Goal: Transaction & Acquisition: Obtain resource

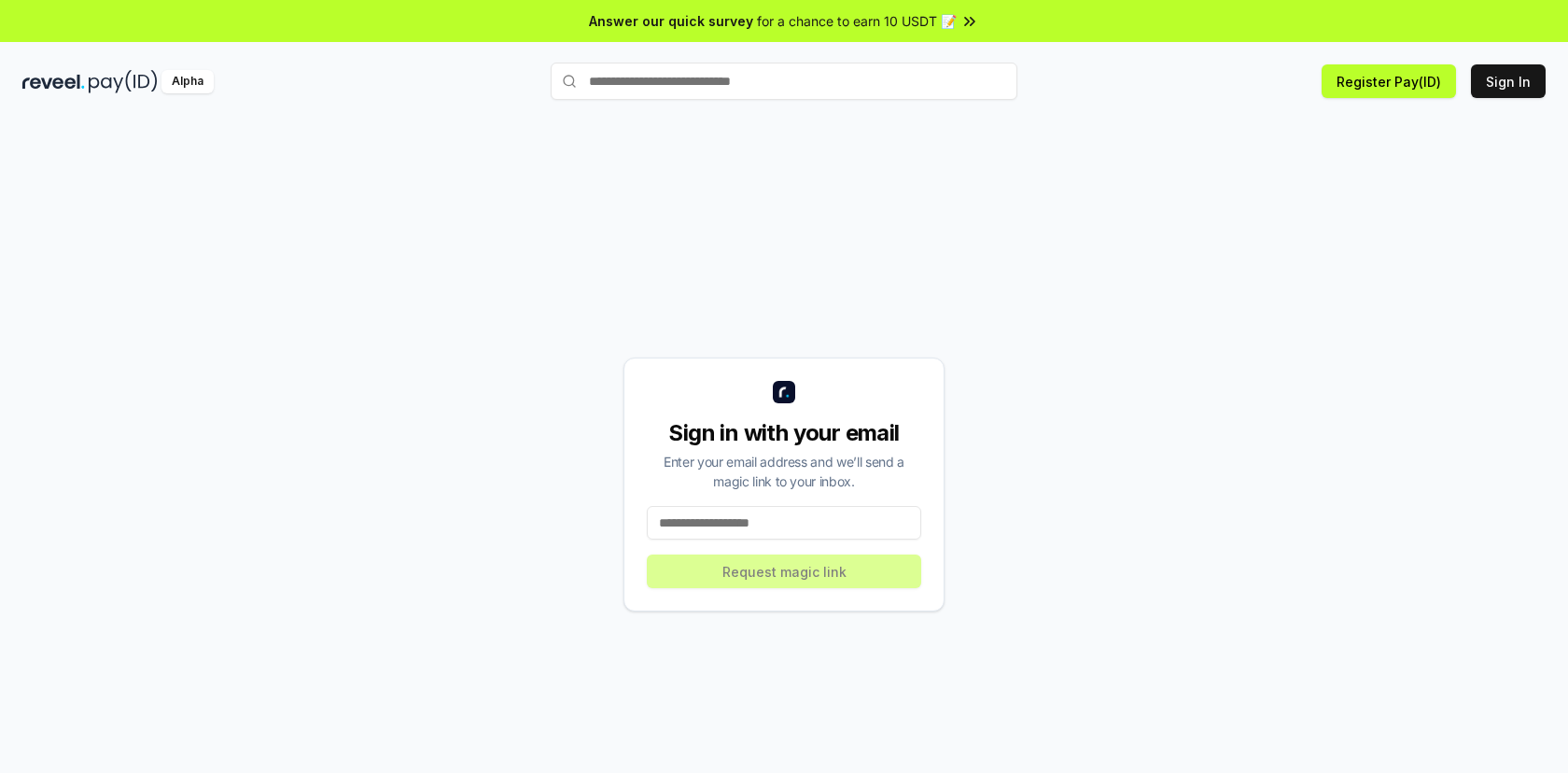
click at [768, 90] on input "text" at bounding box center [784, 81] width 466 height 37
click at [1148, 151] on div "Sign in with your email Enter your email address and we’ll send a magic link to…" at bounding box center [784, 484] width 1523 height 683
click at [866, 80] on input "text" at bounding box center [784, 81] width 466 height 37
type input "**********"
click at [979, 121] on span "Pay" at bounding box center [991, 118] width 35 height 28
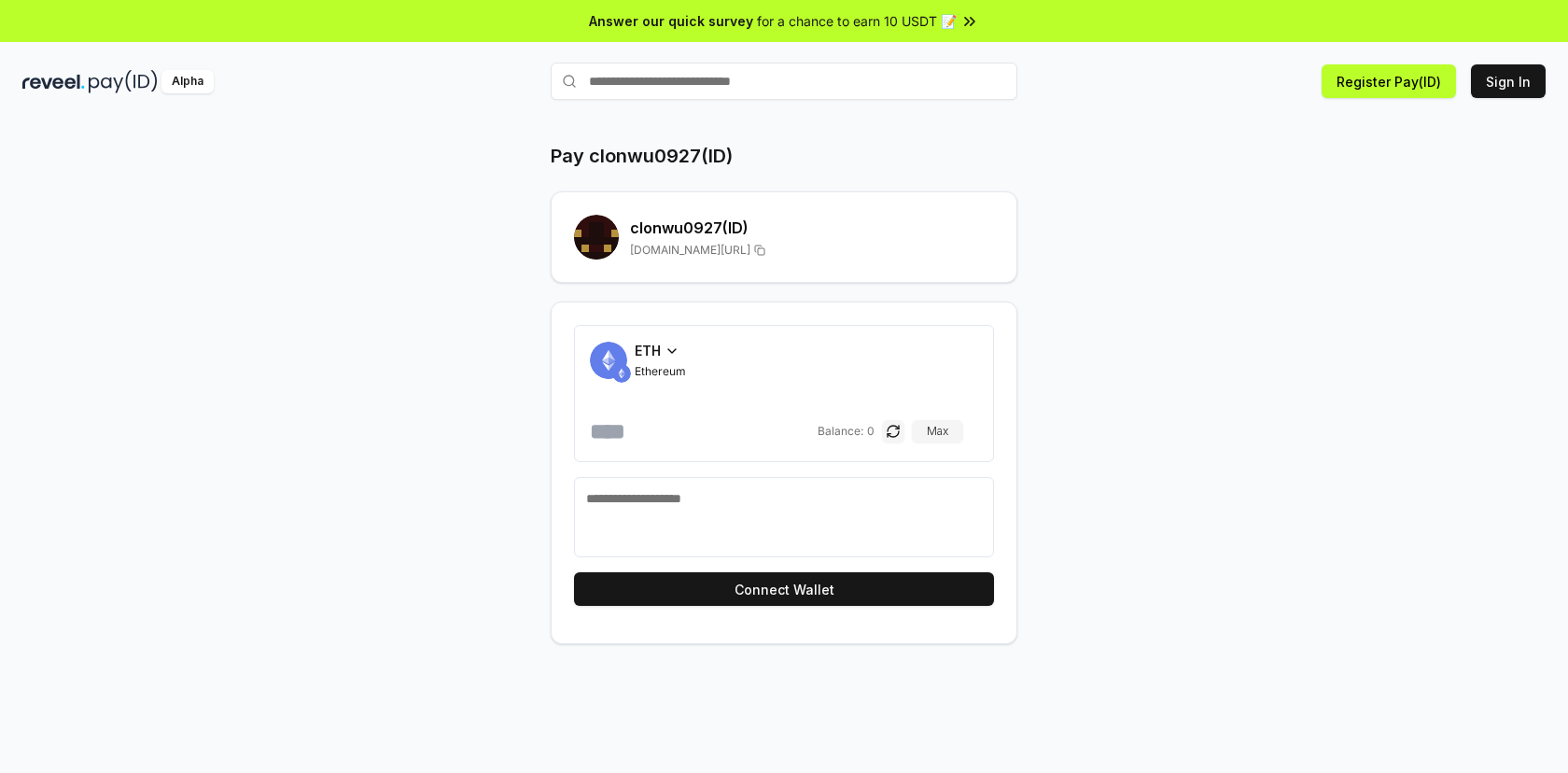
click at [693, 230] on h2 "clonwu0927 (ID)" at bounding box center [812, 227] width 364 height 23
click at [853, 227] on h2 "clonwu0927 (ID)" at bounding box center [812, 227] width 364 height 23
click at [821, 193] on div "clonwu0927 (ID) reveel.id/pay/clonwu0927" at bounding box center [784, 236] width 466 height 91
click at [724, 248] on span "reveel.id/pay/clonwu0927" at bounding box center [689, 250] width 120 height 15
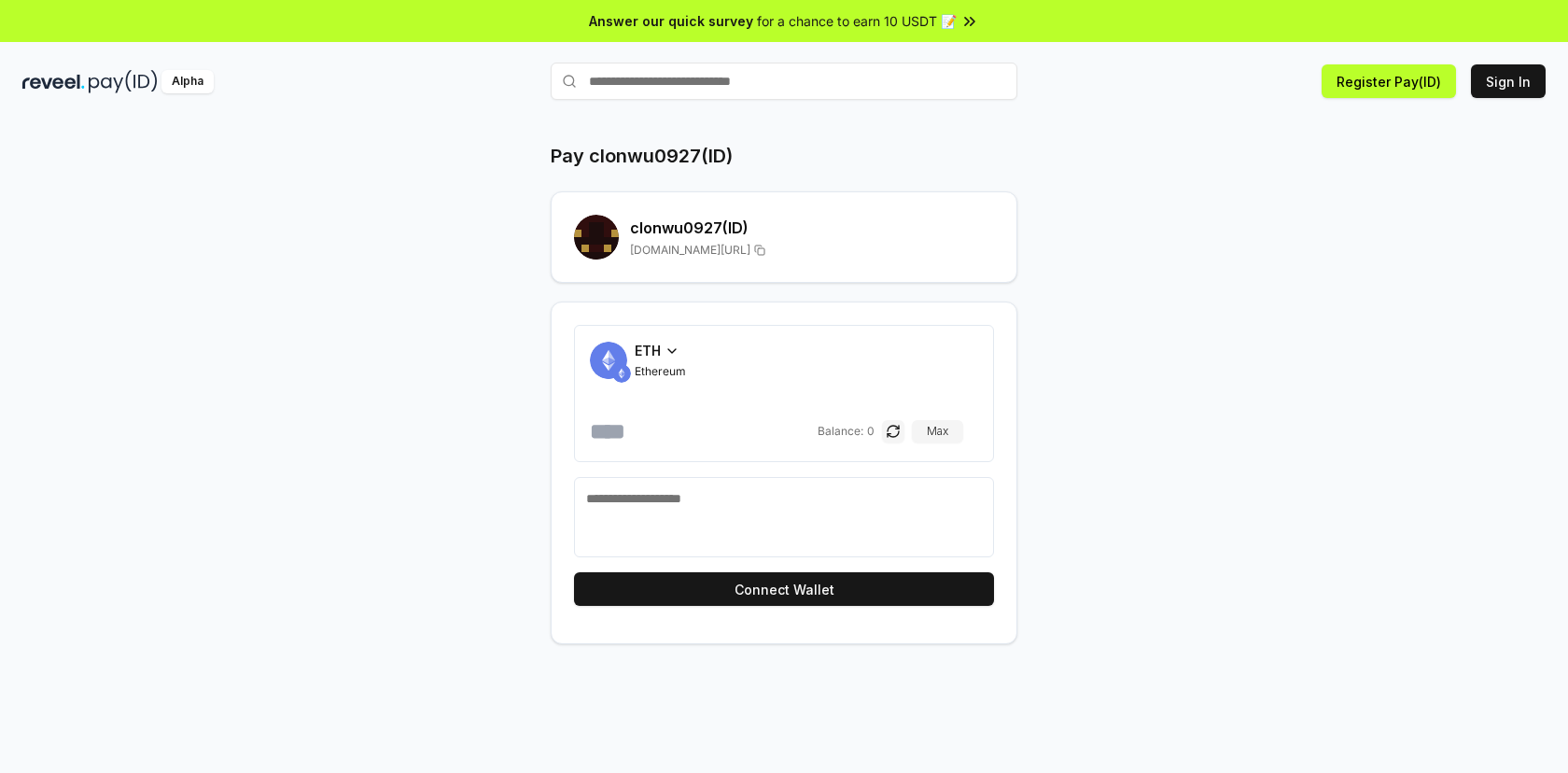
click at [724, 248] on span "reveel.id/pay/clonwu0927" at bounding box center [689, 250] width 120 height 15
click at [870, 228] on h2 "clonwu0927 (ID)" at bounding box center [812, 227] width 364 height 23
drag, startPoint x: 764, startPoint y: 251, endPoint x: 667, endPoint y: 247, distance: 97.1
click at [667, 247] on div "reveel.id/pay/clonwu0927" at bounding box center [812, 250] width 364 height 15
click at [879, 182] on div "Pay clonwu0927(ID) clonwu0927 (ID) reveel.id/pay/clonwu0927" at bounding box center [784, 213] width 466 height 140
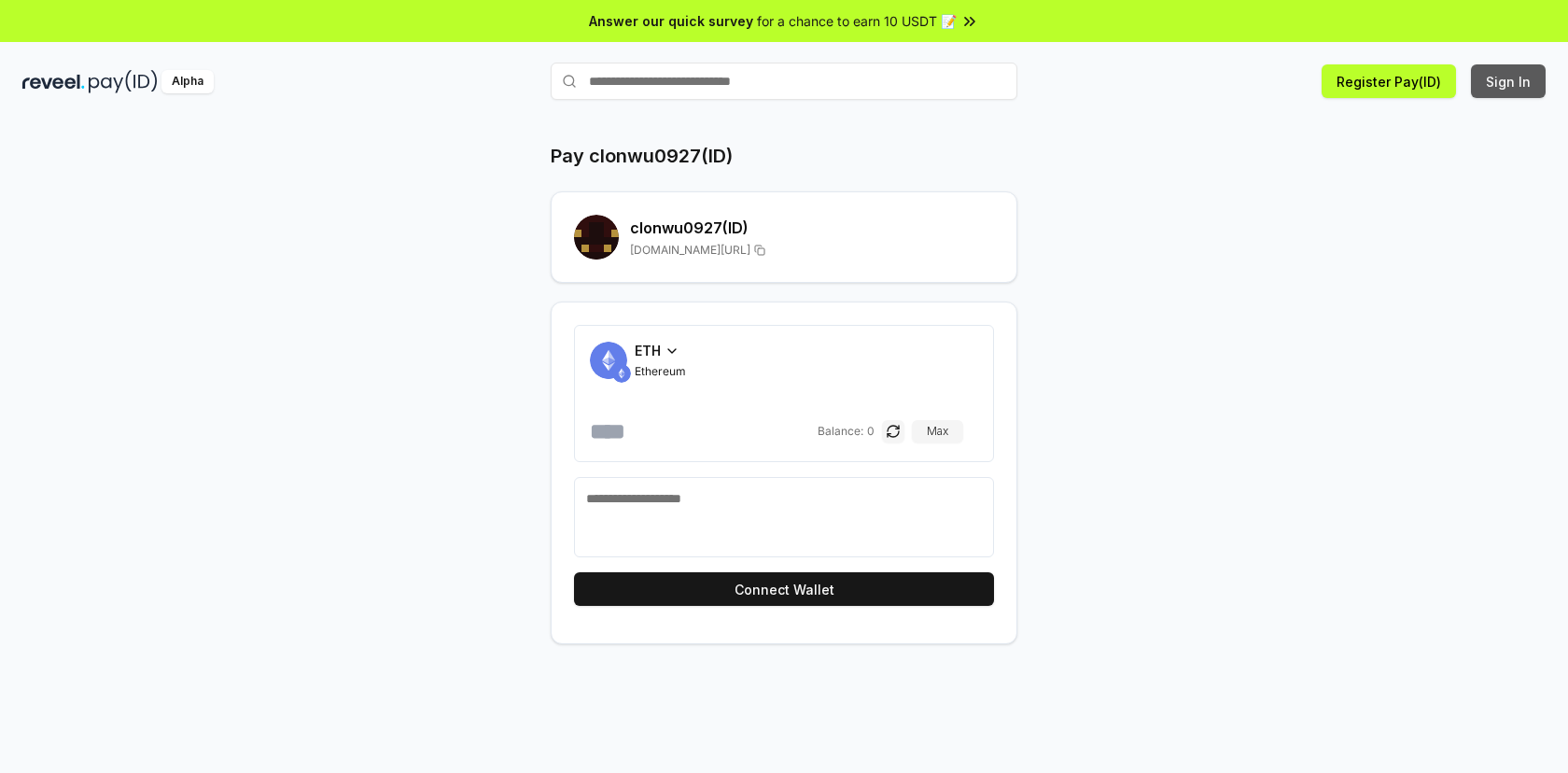
click at [1508, 86] on button "Sign In" at bounding box center [1507, 81] width 74 height 33
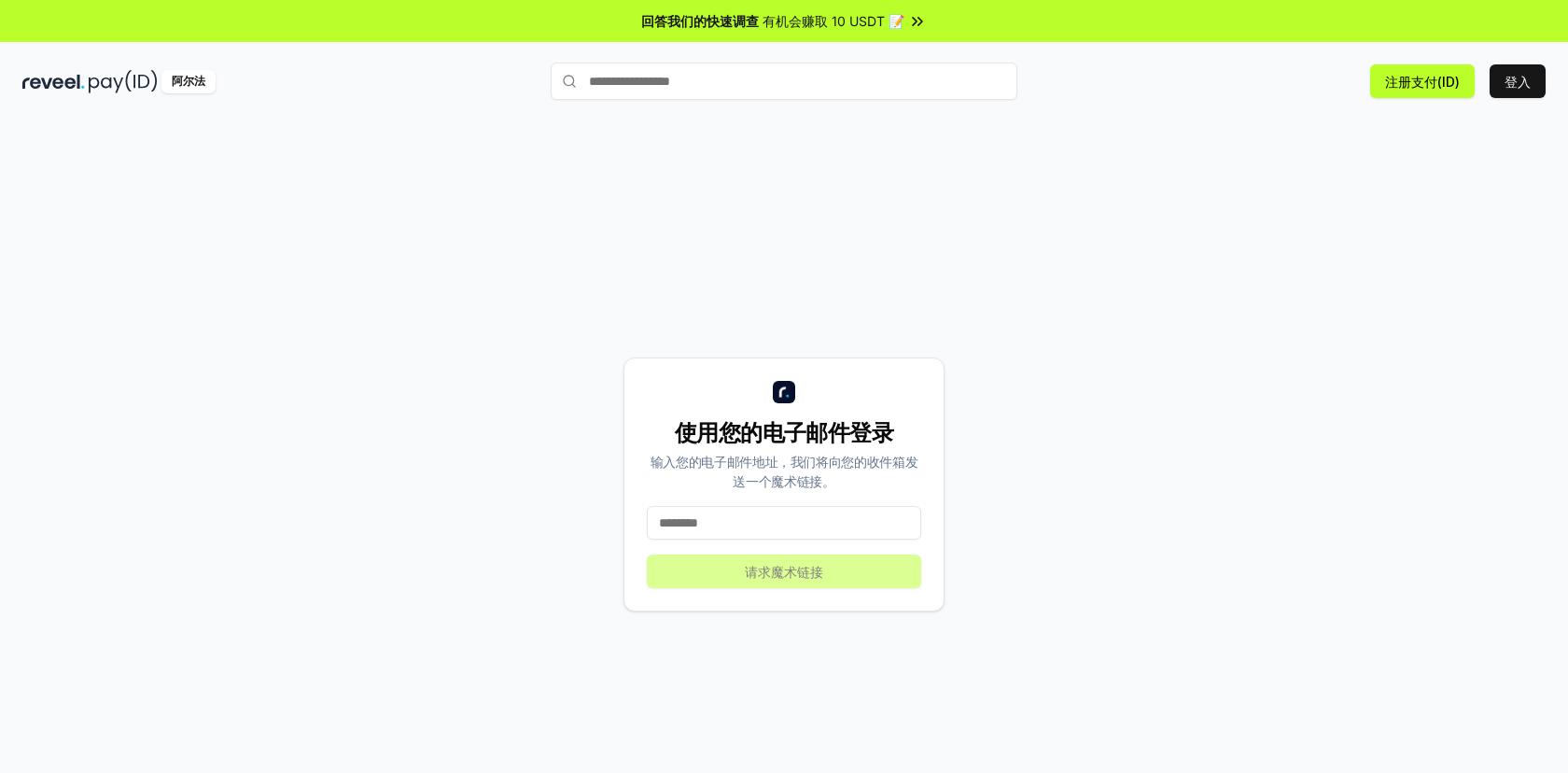
click at [956, 279] on div "使用您的电子邮件登录 输入您的电子邮件地址，我们将向您的收件箱发送一个魔术链接。 请求魔术链接" at bounding box center [784, 484] width 1523 height 683
click at [796, 94] on input "text" at bounding box center [784, 81] width 466 height 37
type input "**********"
click at [689, 124] on button "clonwu0927 支付" at bounding box center [784, 118] width 466 height 33
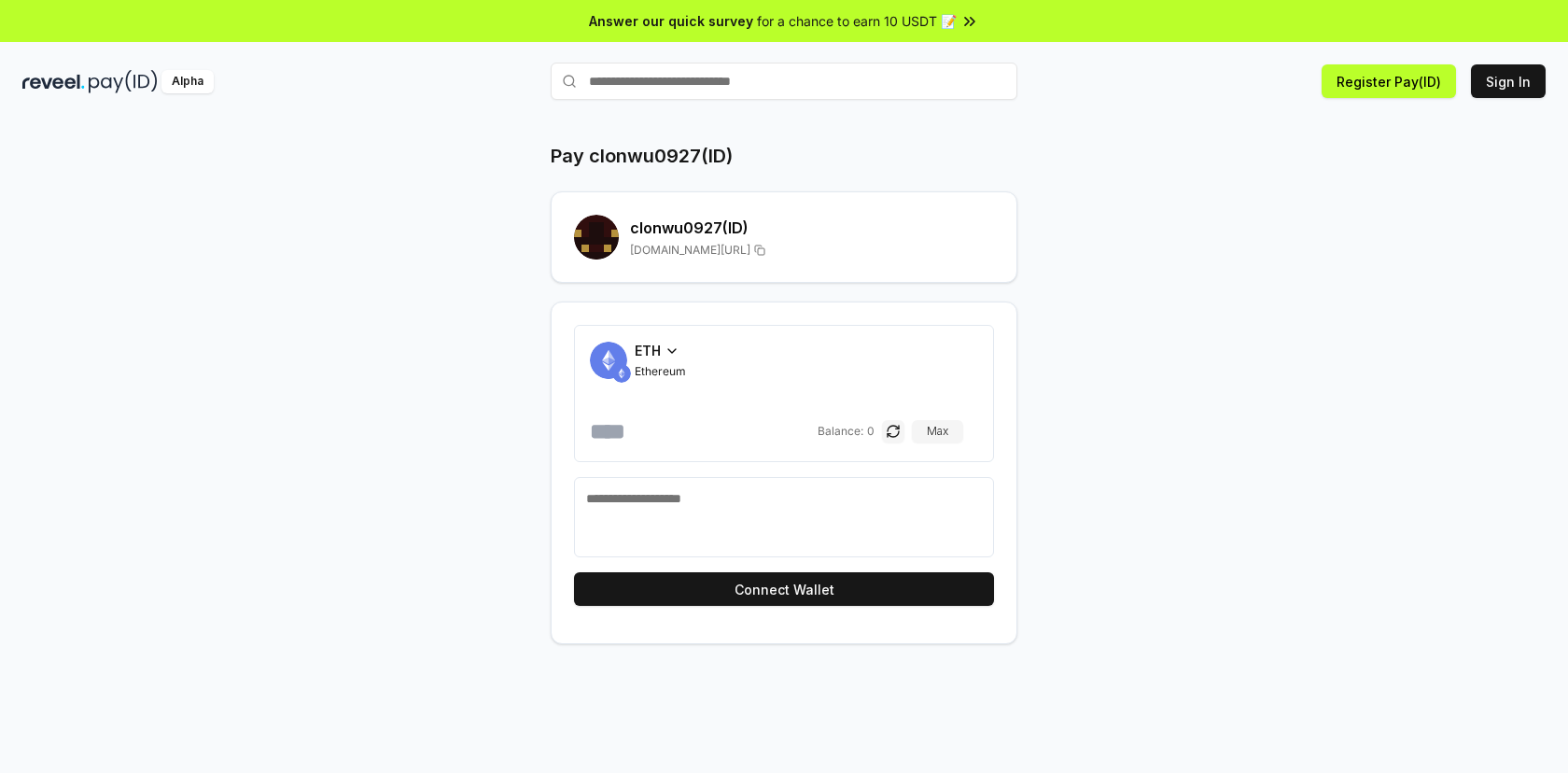
click at [1132, 182] on div "Pay clonwu0927(ID) clonwu0927 (ID) [DOMAIN_NAME][URL] ETH Ethereum Balance: 0 M…" at bounding box center [784, 394] width 1119 height 502
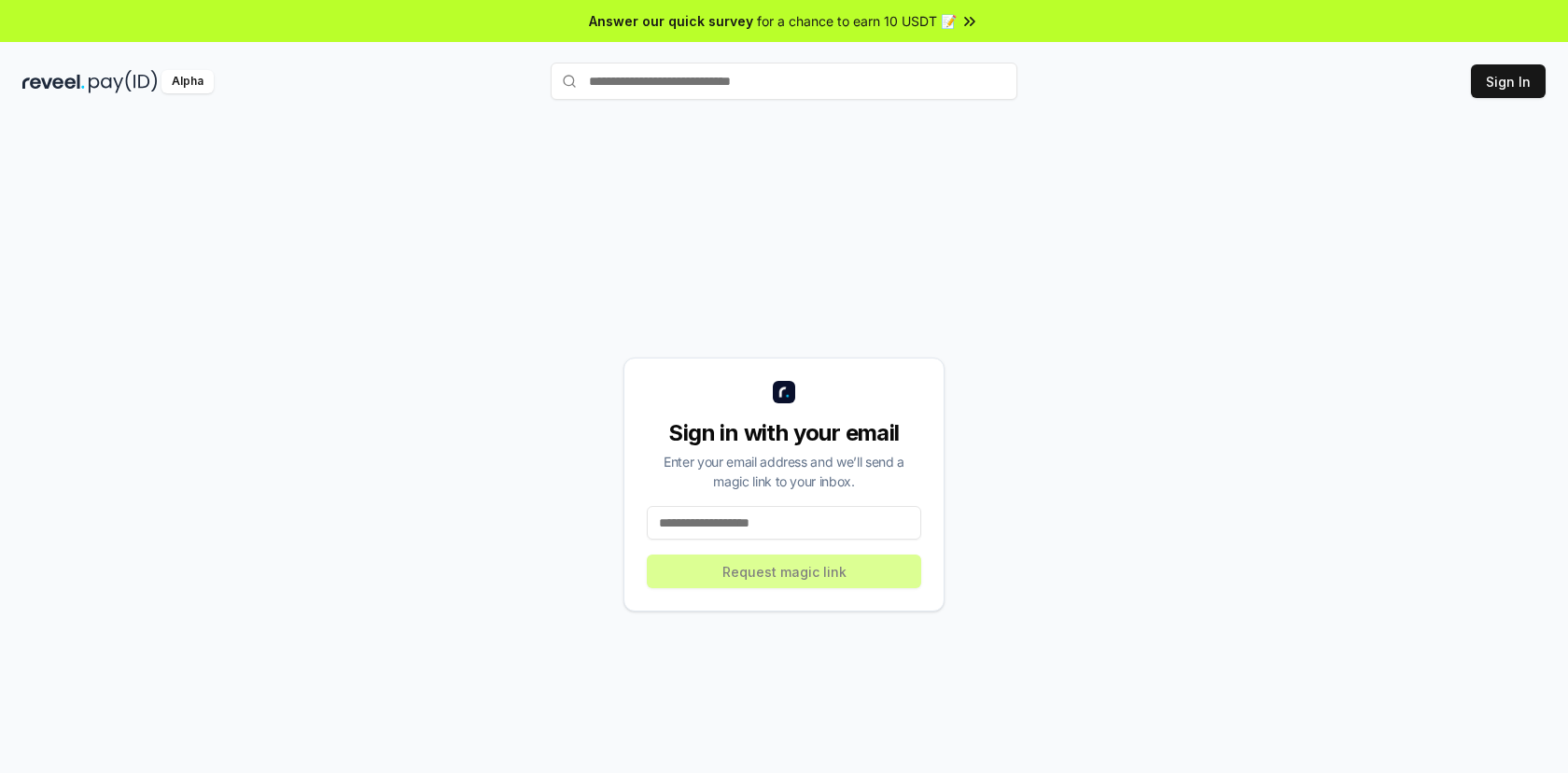
click at [1055, 193] on div "Sign in with your email Enter your email address and we’ll send a magic link to…" at bounding box center [784, 484] width 1523 height 683
click at [799, 76] on input "text" at bounding box center [784, 81] width 466 height 37
